Goal: Task Accomplishment & Management: Manage account settings

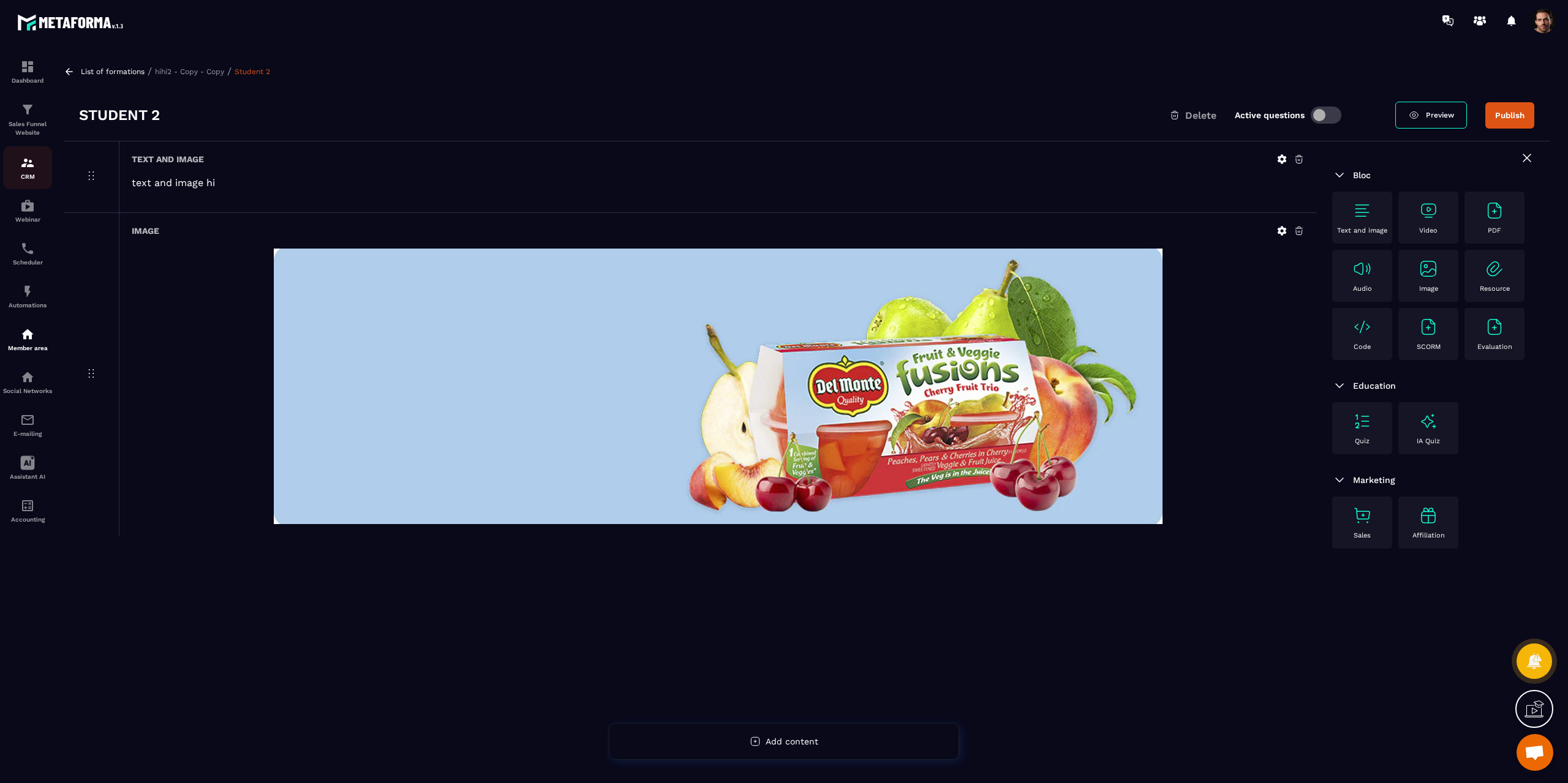
click at [23, 171] on div "CRM" at bounding box center [27, 168] width 49 height 24
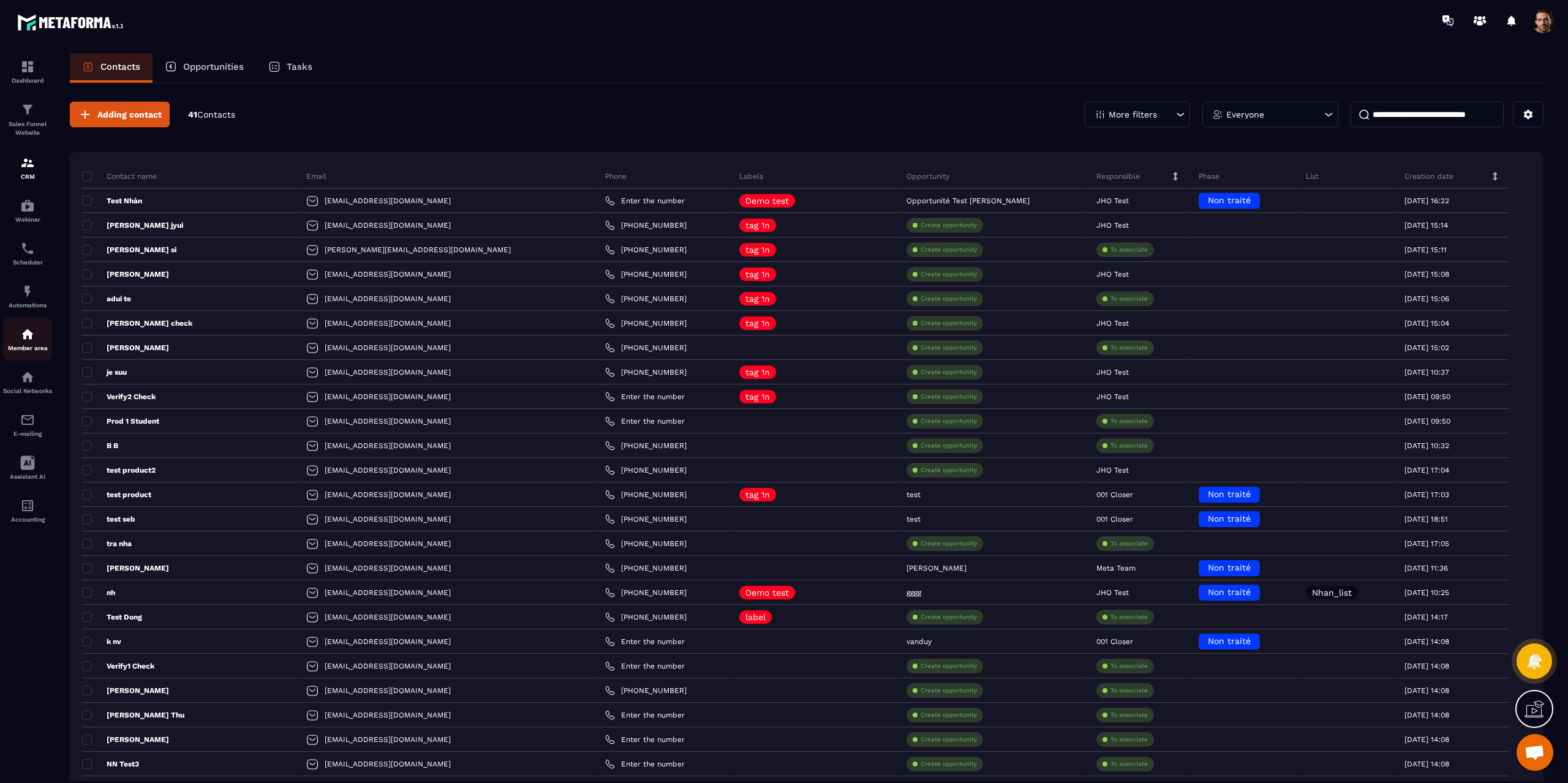
click at [32, 334] on img at bounding box center [27, 334] width 14 height 14
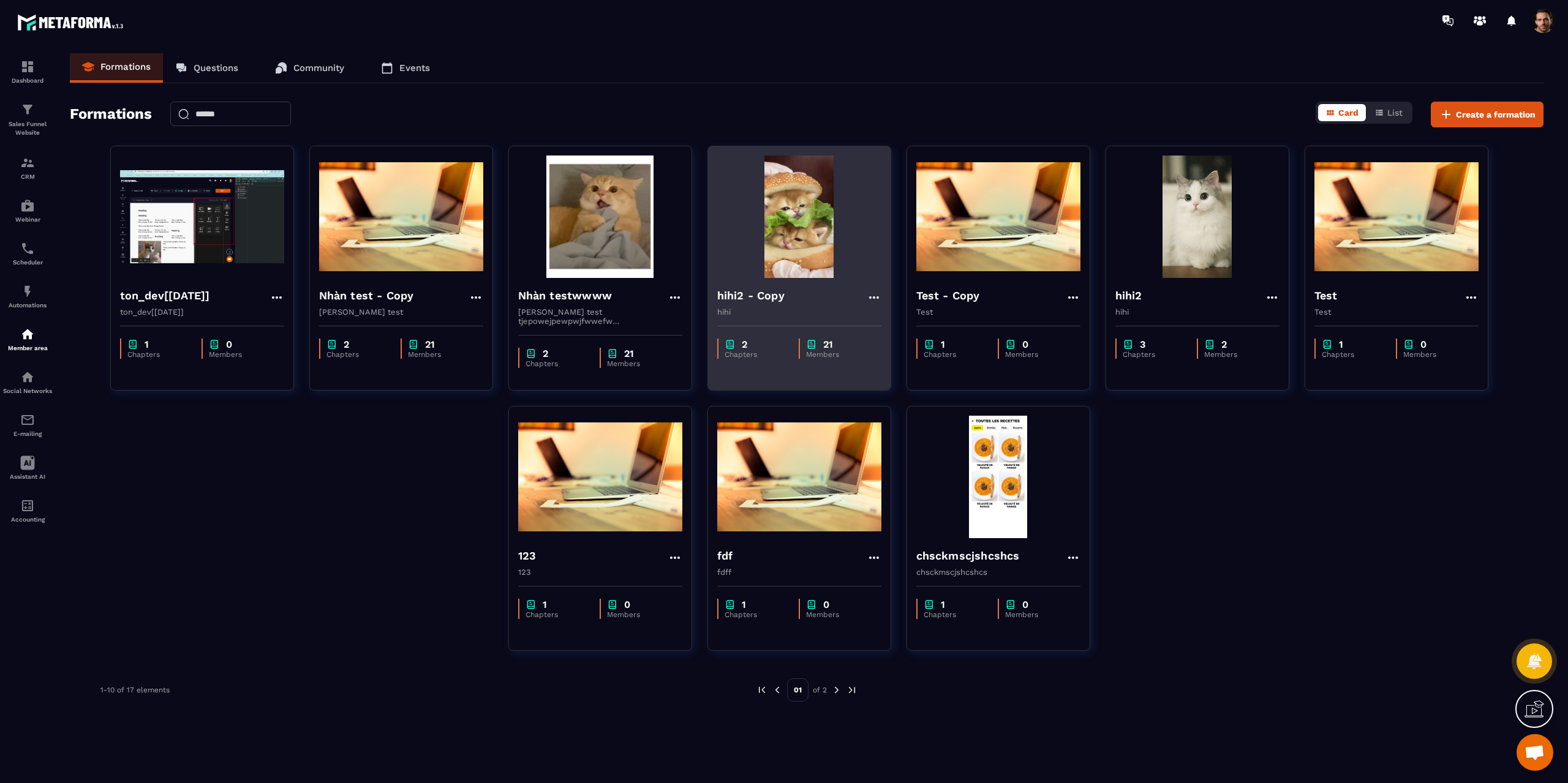
click at [871, 294] on icon at bounding box center [874, 297] width 14 height 14
click at [896, 325] on button "Edit" at bounding box center [908, 322] width 74 height 22
click at [760, 292] on h4 "hihi2 - Copy" at bounding box center [751, 296] width 68 height 17
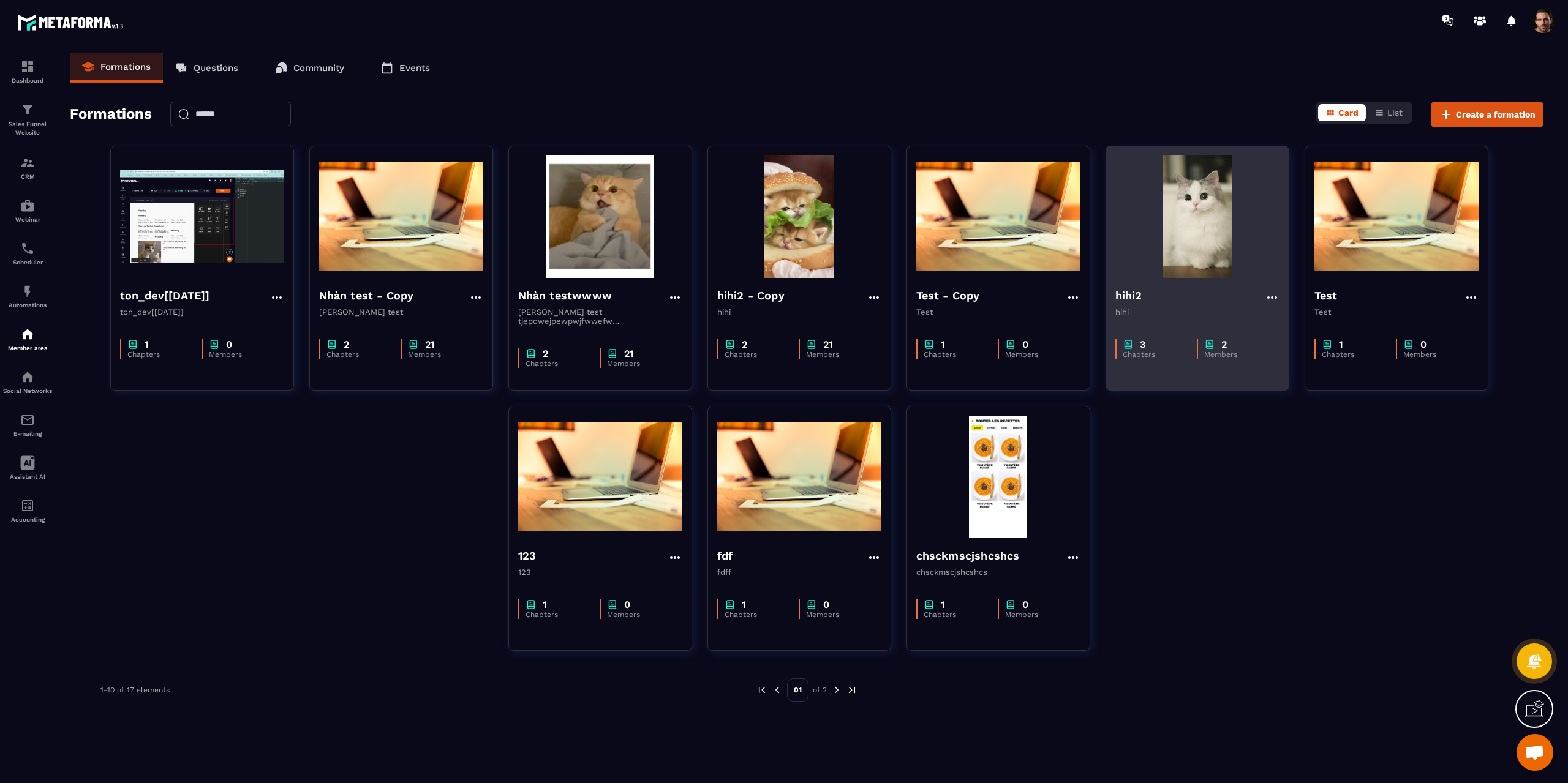
click at [1230, 306] on div "hihi2" at bounding box center [1197, 297] width 164 height 21
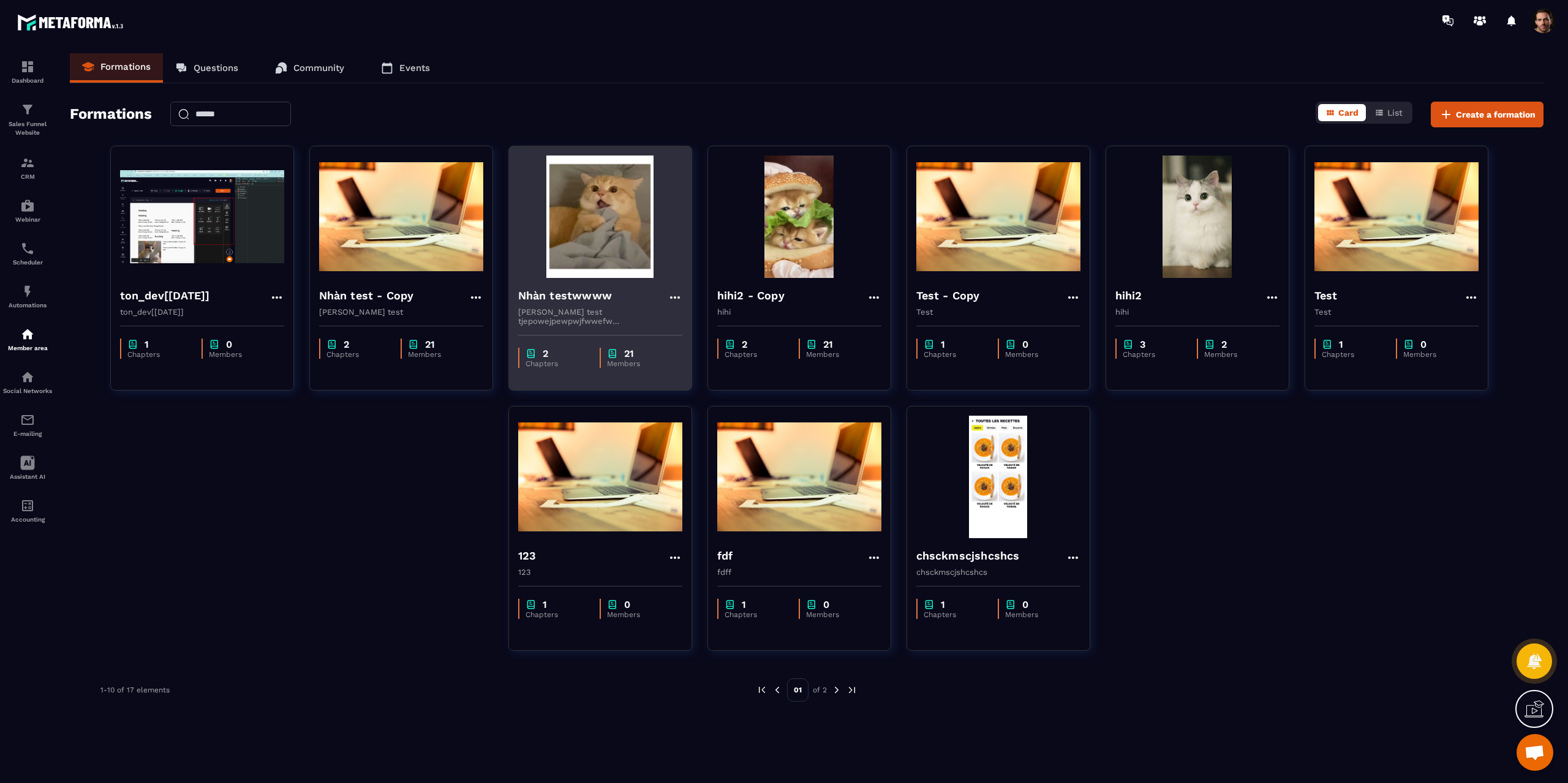
click at [624, 299] on div "Nhàn testwwww" at bounding box center [600, 297] width 164 height 21
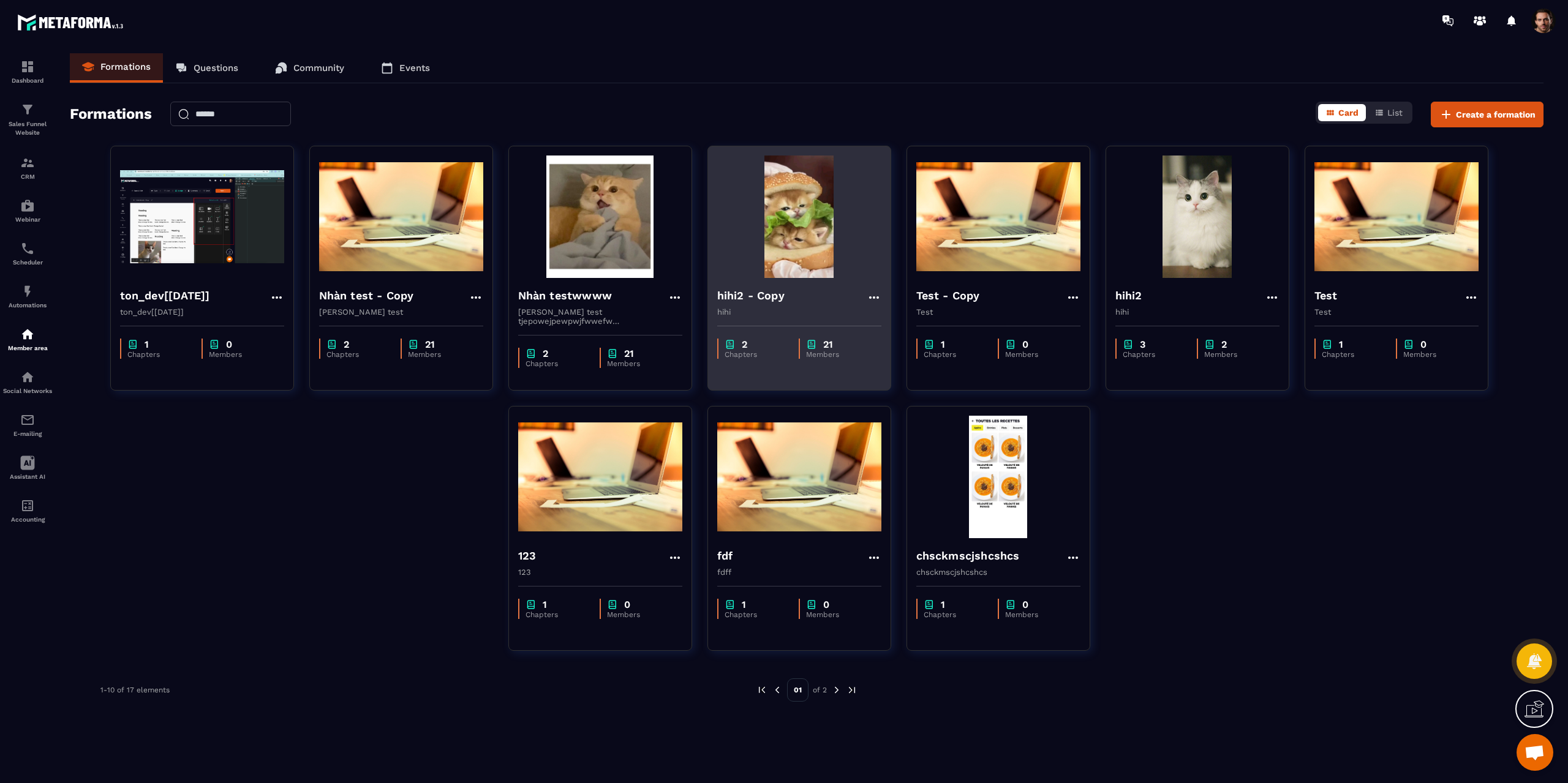
click at [782, 291] on h4 "hihi2 - Copy" at bounding box center [751, 296] width 68 height 17
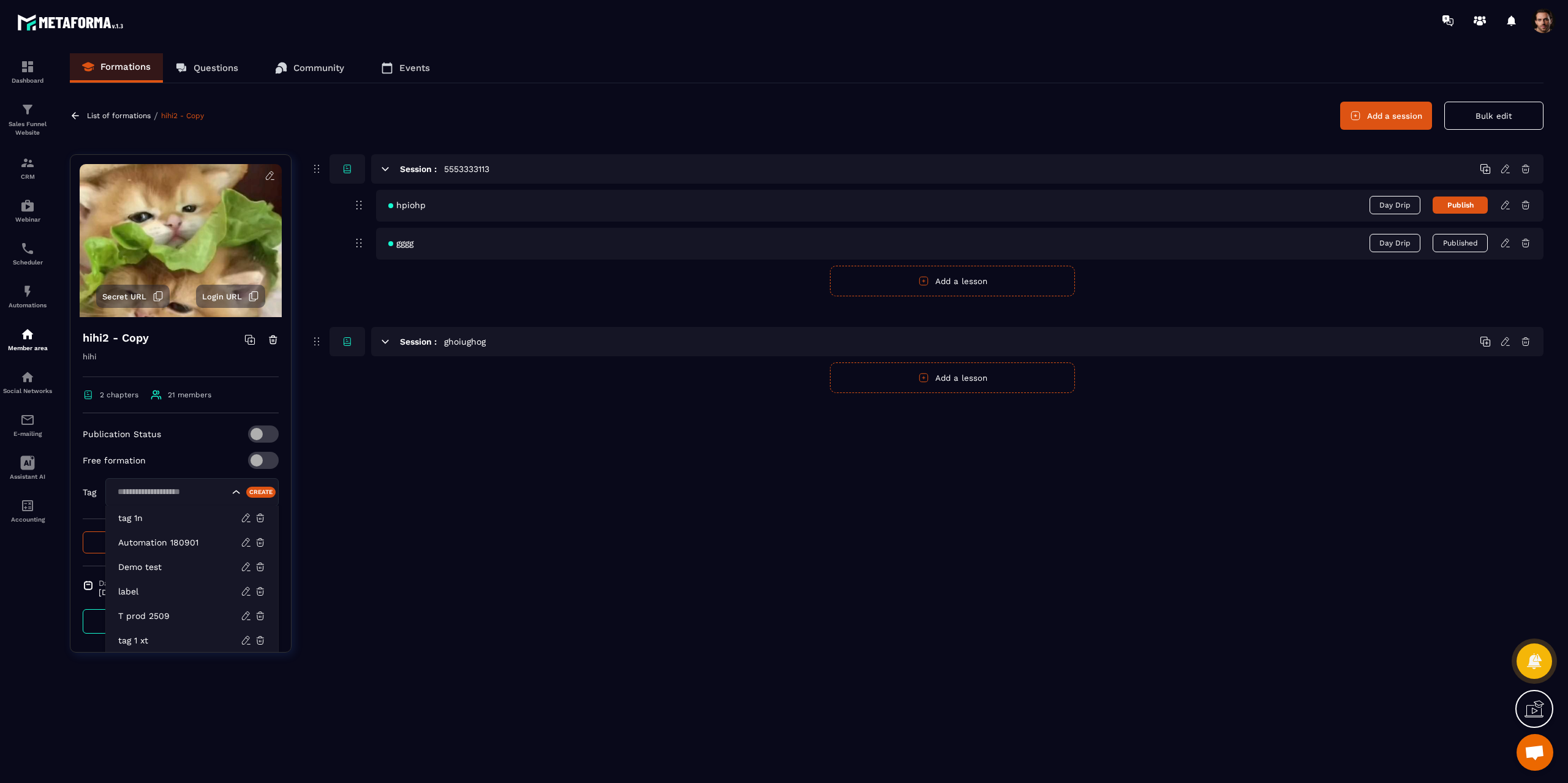
click at [236, 486] on div "Search for option" at bounding box center [192, 492] width 173 height 28
click at [151, 520] on p "tag 1n" at bounding box center [179, 518] width 122 height 12
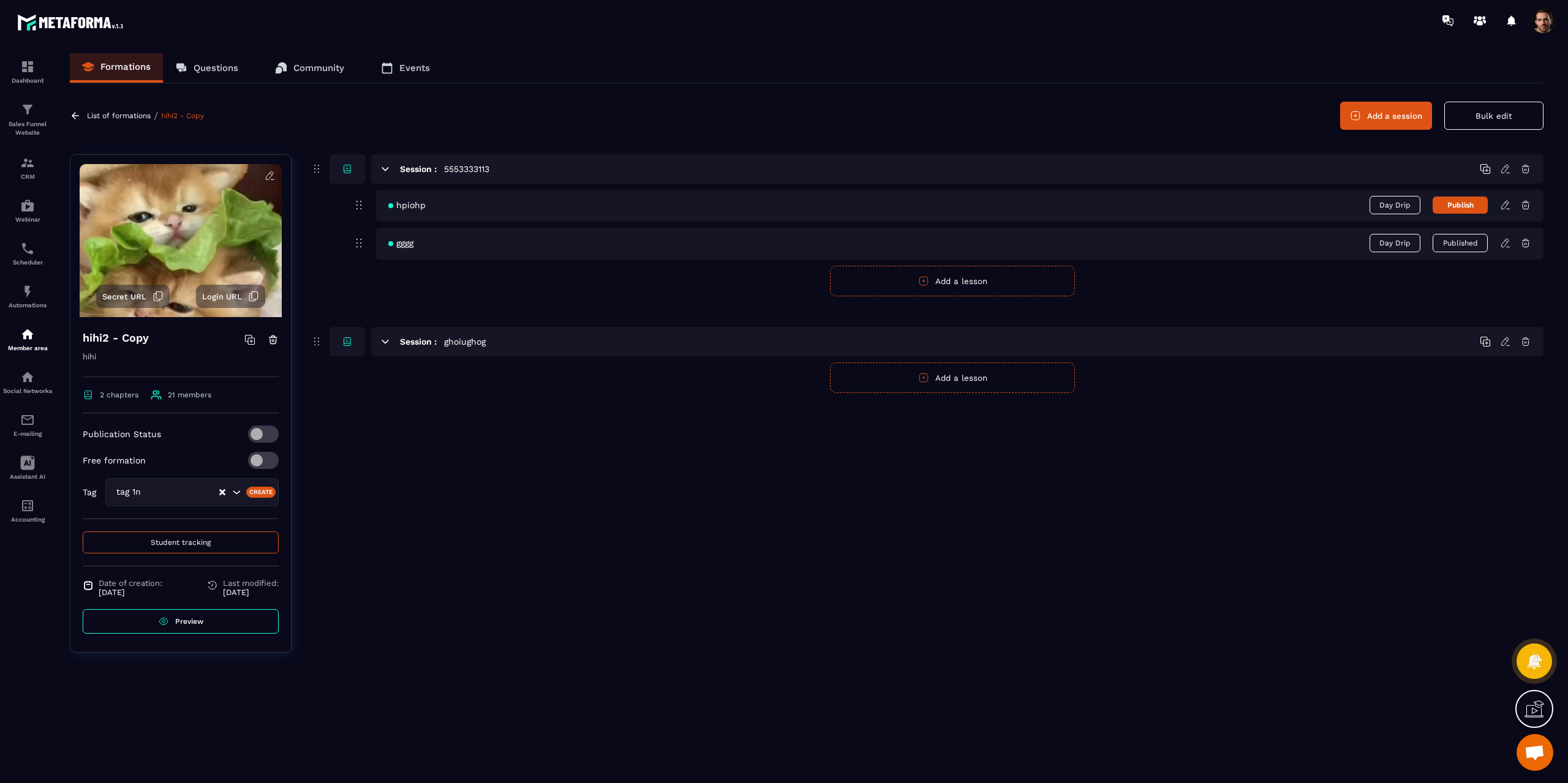
click at [222, 493] on icon "Clear Selected" at bounding box center [222, 492] width 6 height 6
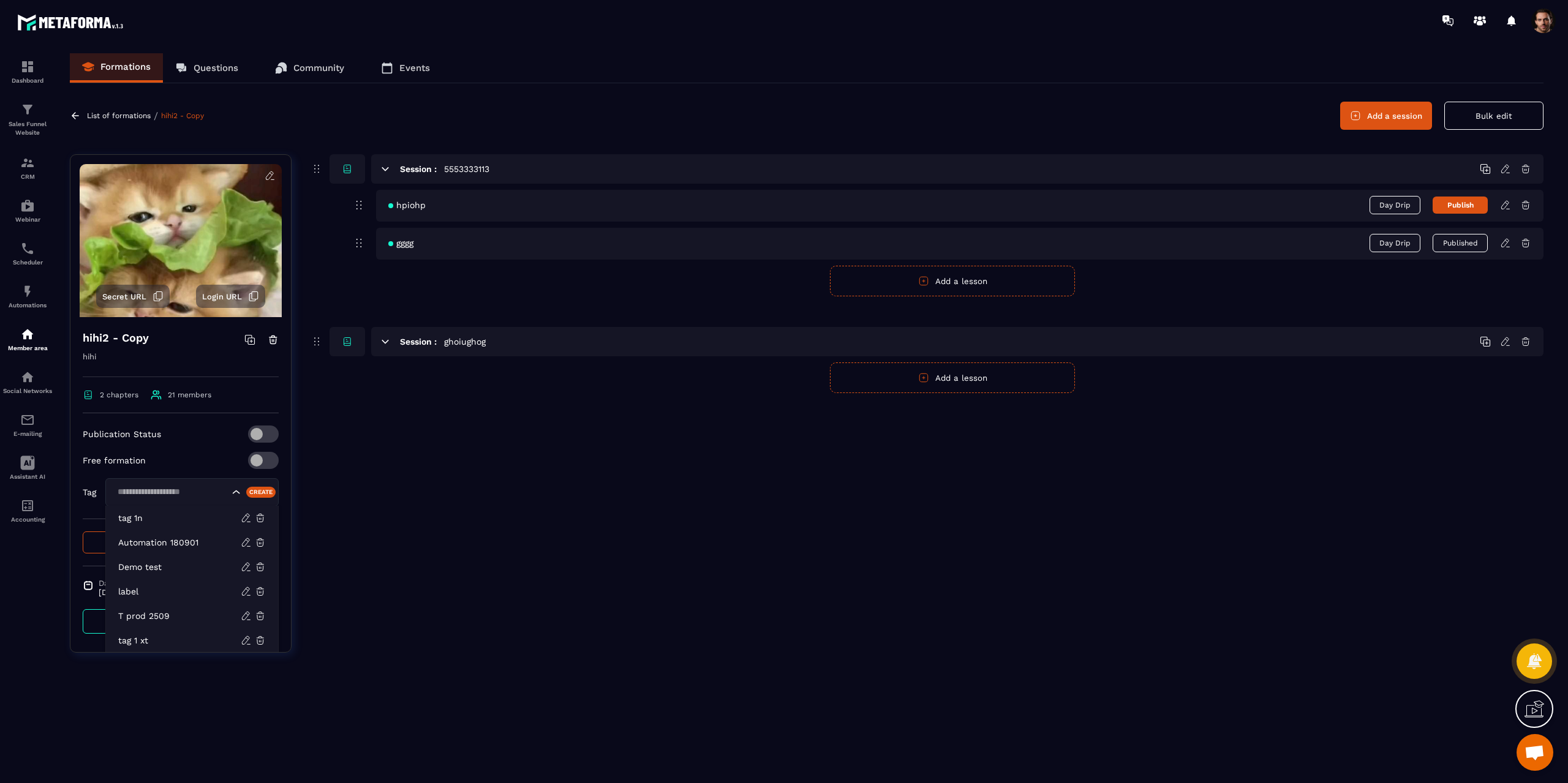
click at [233, 488] on icon "Search for option" at bounding box center [236, 492] width 12 height 12
click at [191, 571] on p "Demo test" at bounding box center [179, 567] width 122 height 12
drag, startPoint x: 246, startPoint y: 496, endPoint x: 228, endPoint y: 490, distance: 19.0
click at [238, 495] on div "tag 1n Automation 180901 Demo test label T prod 2509 tag 1 xt Daily process req…" at bounding box center [192, 492] width 173 height 28
click at [151, 539] on p "Automation 180901" at bounding box center [179, 542] width 122 height 12
